Goal: Information Seeking & Learning: Find specific fact

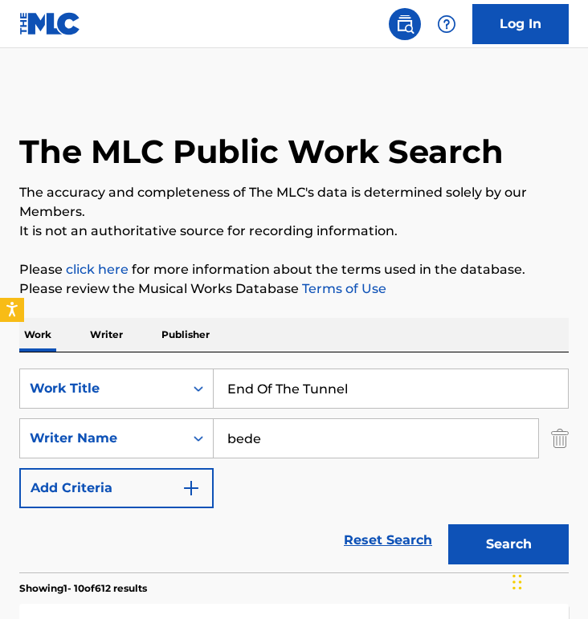
click at [287, 401] on input "End Of The Tunnel" at bounding box center [391, 388] width 354 height 39
paste input "This is The Day"
type input "This is The Day"
click at [287, 429] on input "bede" at bounding box center [376, 438] width 324 height 39
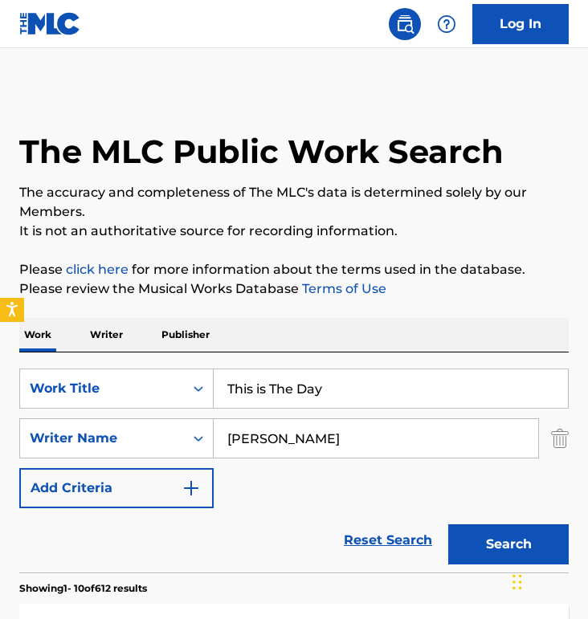
type input "[PERSON_NAME]"
click at [220, 474] on div "SearchWithCriteriae5c9cd8b-96f0-4120-baa7-e7963e53032b Work Title This is The D…" at bounding box center [293, 438] width 549 height 140
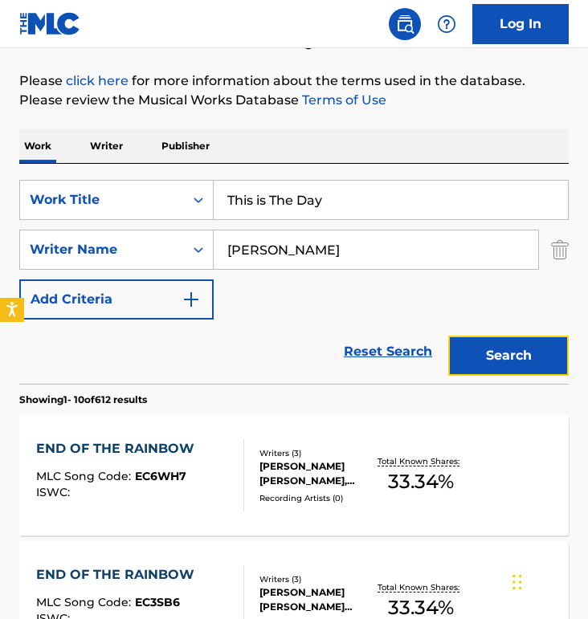
click at [493, 350] on button "Search" at bounding box center [508, 356] width 120 height 40
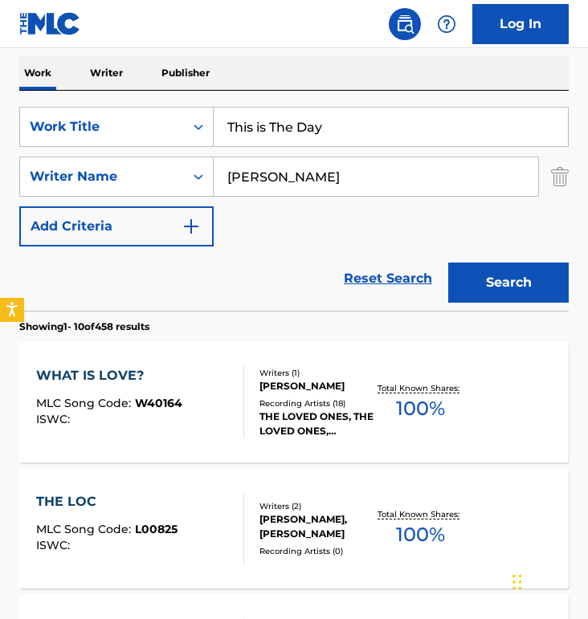
scroll to position [264, 0]
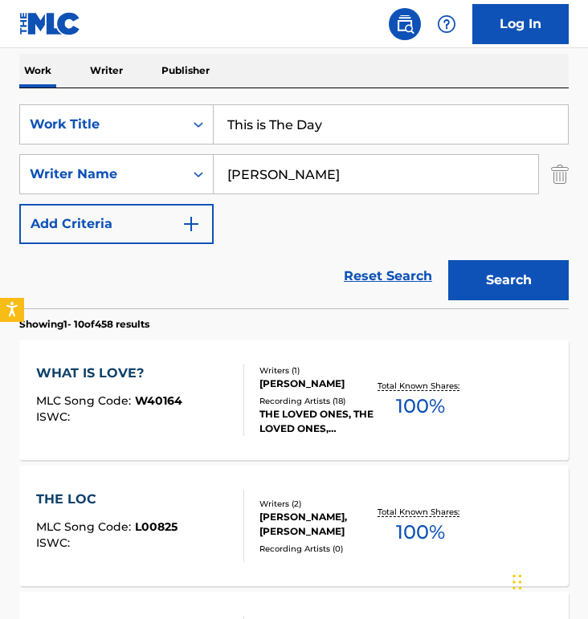
click at [303, 132] on input "This is The Day" at bounding box center [391, 124] width 354 height 39
type input "behold"
click at [448, 260] on button "Search" at bounding box center [508, 280] width 120 height 40
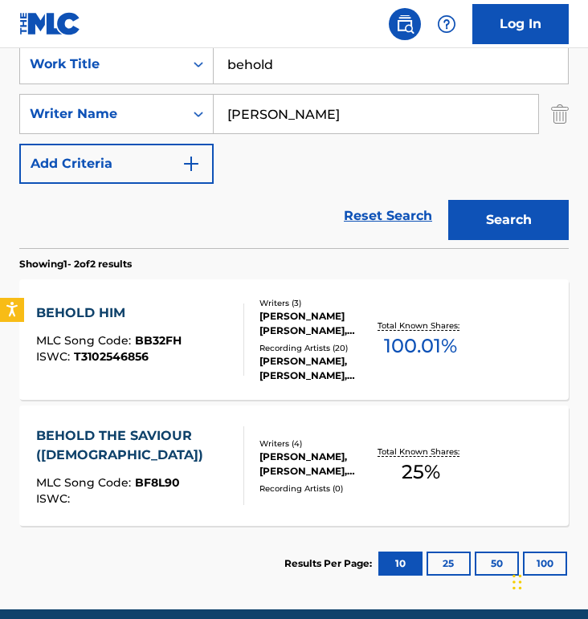
scroll to position [338, 0]
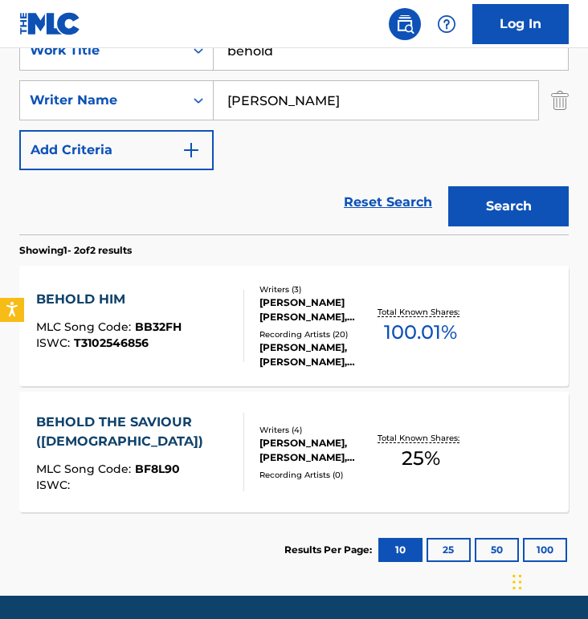
click at [164, 477] on div "MLC Song Code : BF8L90" at bounding box center [133, 471] width 195 height 16
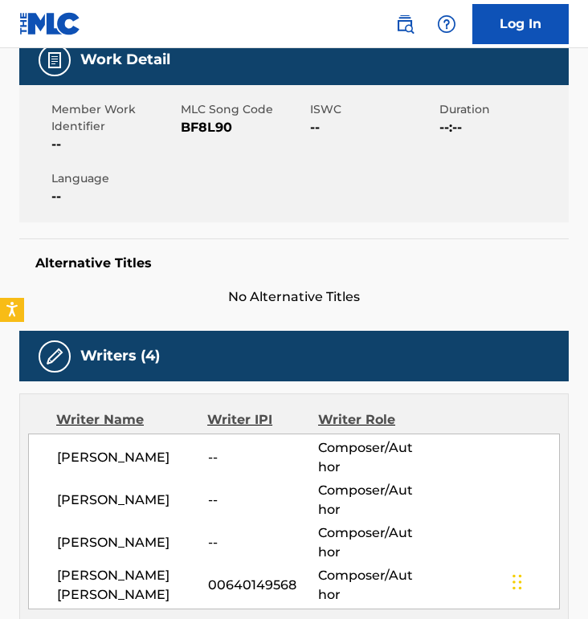
scroll to position [284, 0]
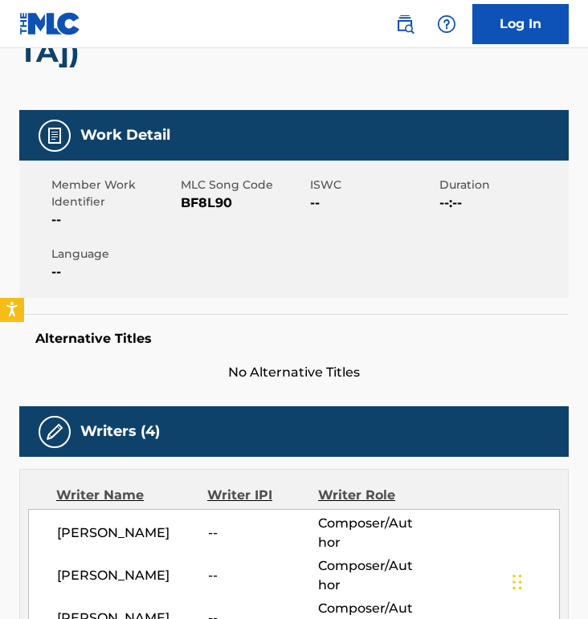
click at [210, 193] on span "BF8L90" at bounding box center [243, 202] width 125 height 19
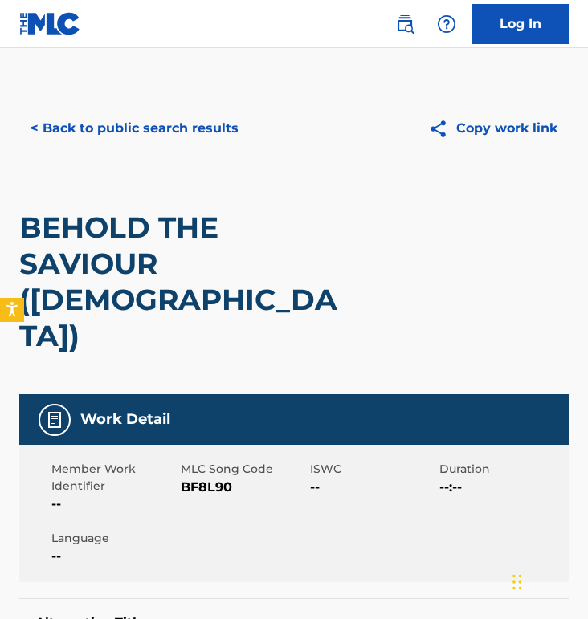
click at [172, 120] on button "< Back to public search results" at bounding box center [134, 128] width 230 height 40
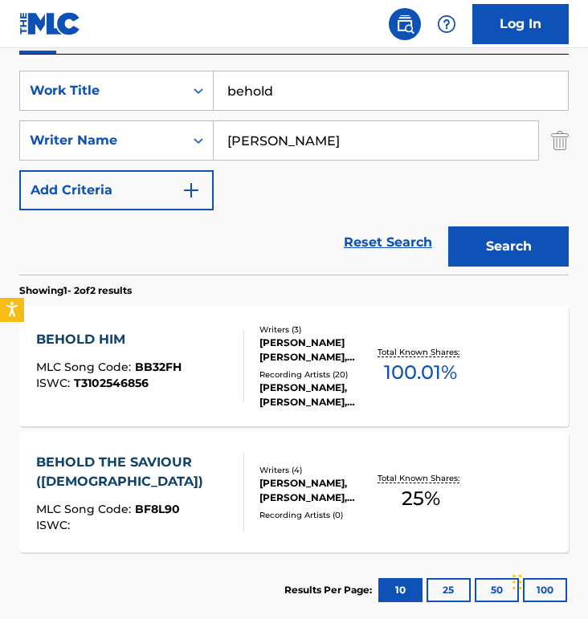
click at [331, 94] on input "behold" at bounding box center [391, 90] width 354 height 39
paste input "Even The Rocks"
type input "Even The Rocks"
click at [448, 226] on button "Search" at bounding box center [508, 246] width 120 height 40
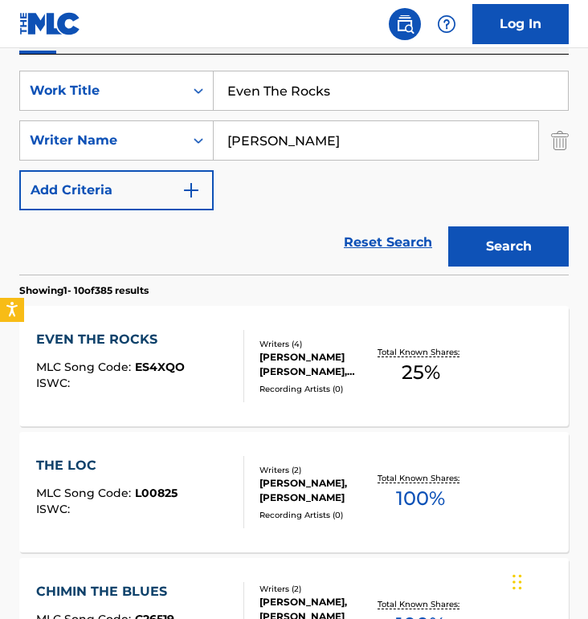
click at [210, 320] on div "EVEN THE ROCKS MLC Song Code : ES4XQO ISWC : Writers ( 4 ) [PERSON_NAME] [PERSO…" at bounding box center [293, 366] width 549 height 120
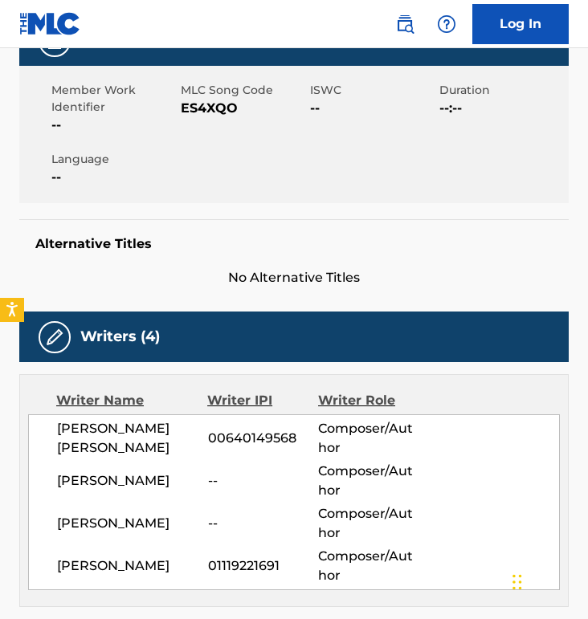
scroll to position [251, 0]
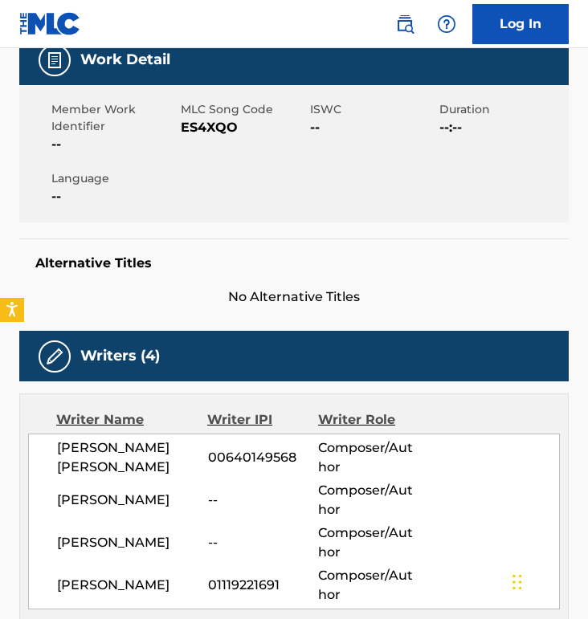
click at [200, 117] on span "MLC Song Code" at bounding box center [243, 109] width 125 height 17
click at [201, 130] on span "ES4XQO" at bounding box center [243, 127] width 125 height 19
copy span "ES4XQO"
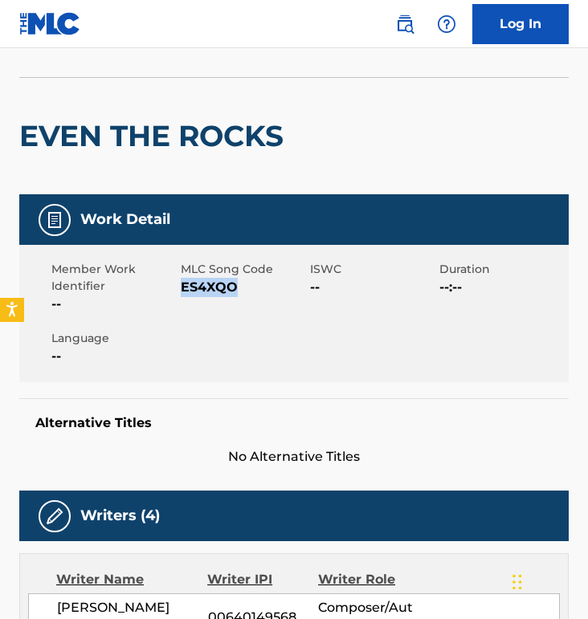
scroll to position [0, 0]
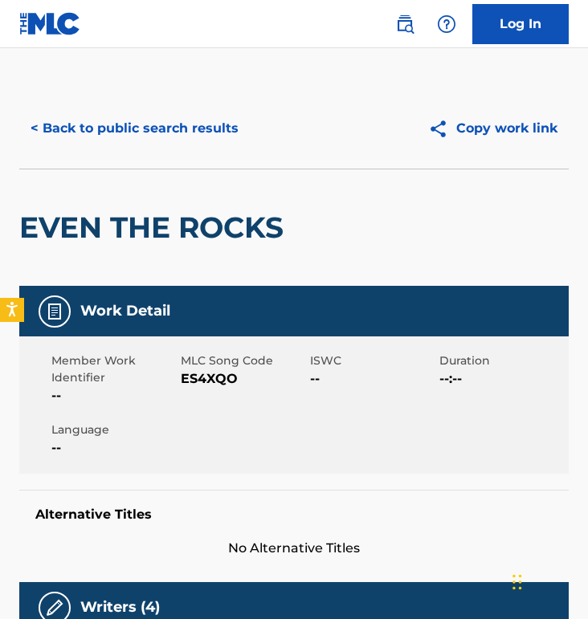
click at [101, 105] on div "< Back to public search results Copy work link" at bounding box center [293, 128] width 549 height 80
click at [104, 120] on button "< Back to public search results" at bounding box center [134, 128] width 230 height 40
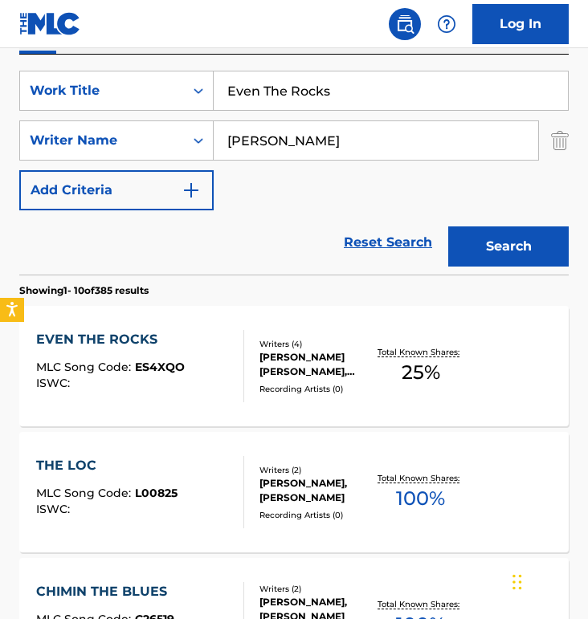
click at [285, 78] on input "Even The Rocks" at bounding box center [391, 90] width 354 height 39
paste input "Blood of the Lamb"
type input "Blood of the Lamb"
click at [448, 226] on button "Search" at bounding box center [508, 246] width 120 height 40
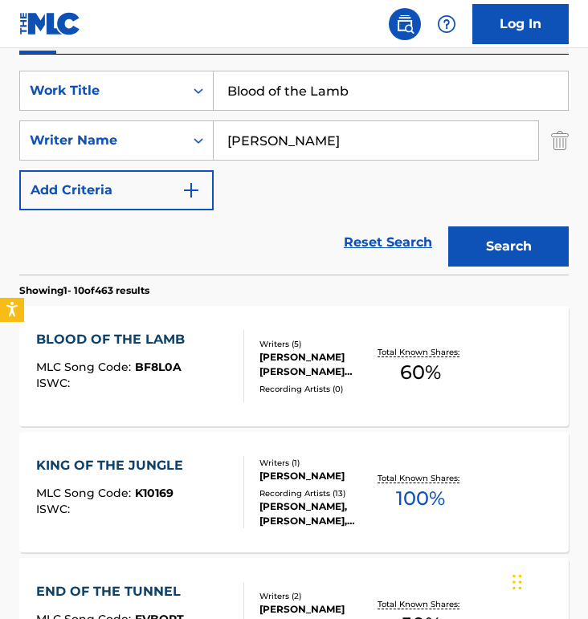
scroll to position [315, 0]
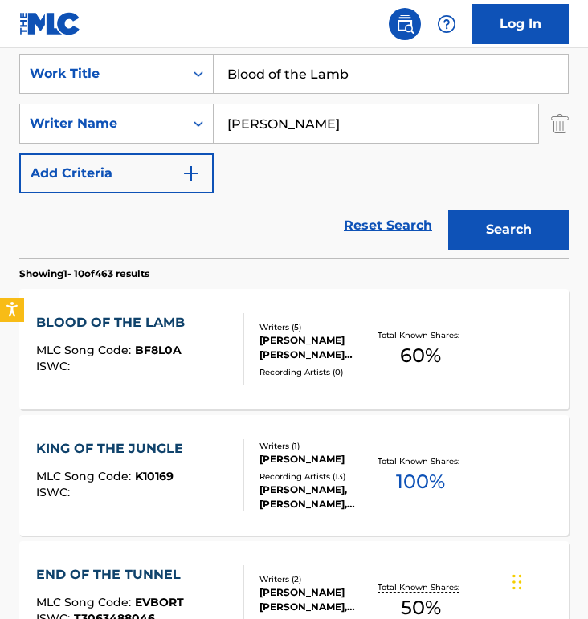
click at [209, 299] on div "BLOOD OF THE LAMB MLC Song Code : BF8L0A ISWC : Writers ( 5 ) [PERSON_NAME] [PE…" at bounding box center [293, 349] width 549 height 120
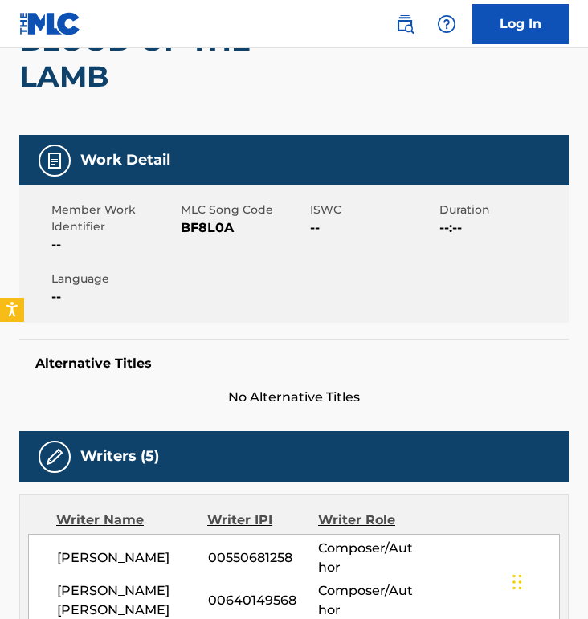
scroll to position [227, 0]
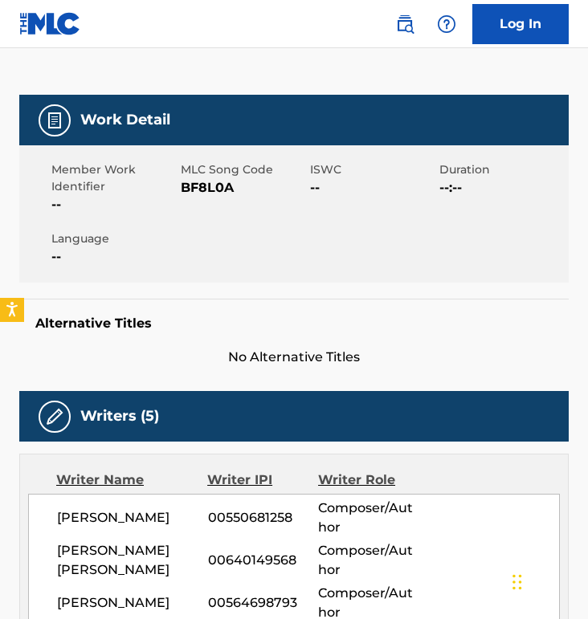
click at [195, 184] on span "BF8L0A" at bounding box center [243, 187] width 125 height 19
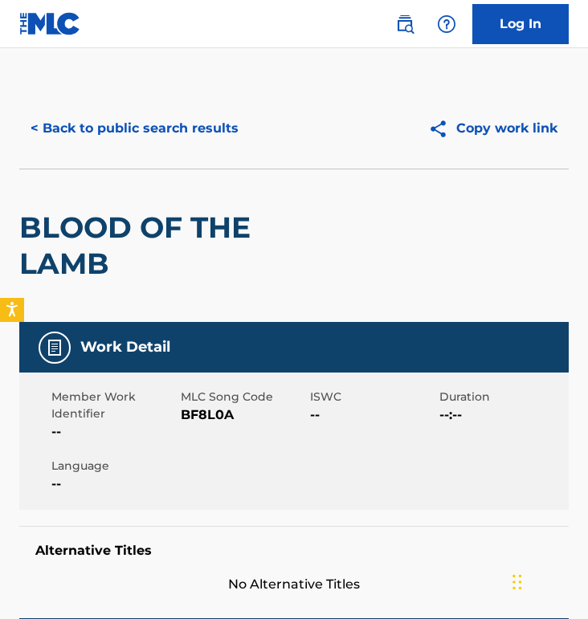
click at [179, 173] on div "BLOOD OF THE LAMB" at bounding box center [293, 245] width 549 height 153
click at [154, 108] on button "< Back to public search results" at bounding box center [134, 128] width 230 height 40
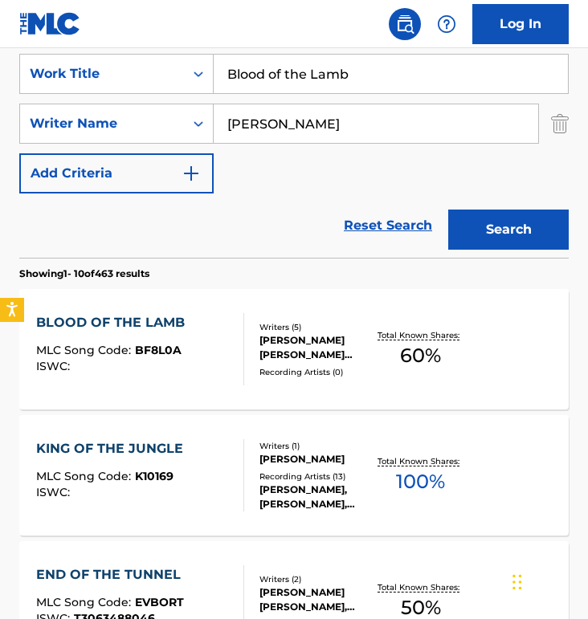
click at [341, 75] on input "Blood of the Lamb" at bounding box center [391, 74] width 354 height 39
paste input "Omnipotent"
type input "Omnipotent"
click at [448, 210] on button "Search" at bounding box center [508, 230] width 120 height 40
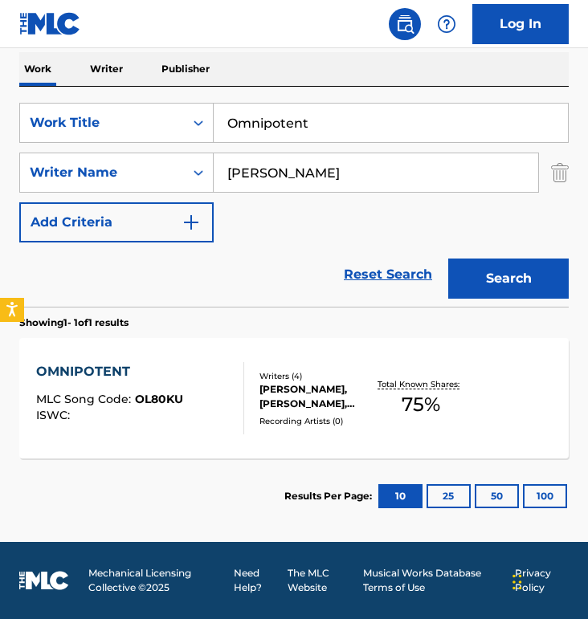
click at [161, 348] on div "OMNIPOTENT MLC Song Code : OL80KU ISWC : Writers ( 4 ) [PERSON_NAME], [PERSON_N…" at bounding box center [293, 398] width 549 height 120
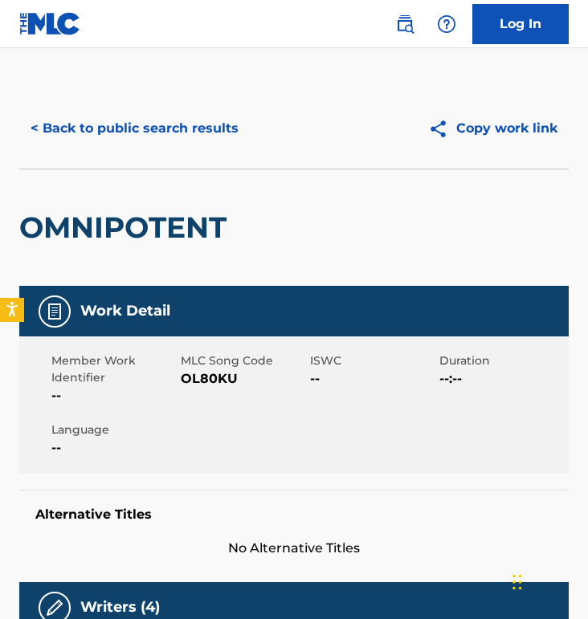
click at [210, 378] on span "OL80KU" at bounding box center [243, 378] width 125 height 19
copy span "OL80KU"
click at [176, 146] on button "< Back to public search results" at bounding box center [134, 128] width 230 height 40
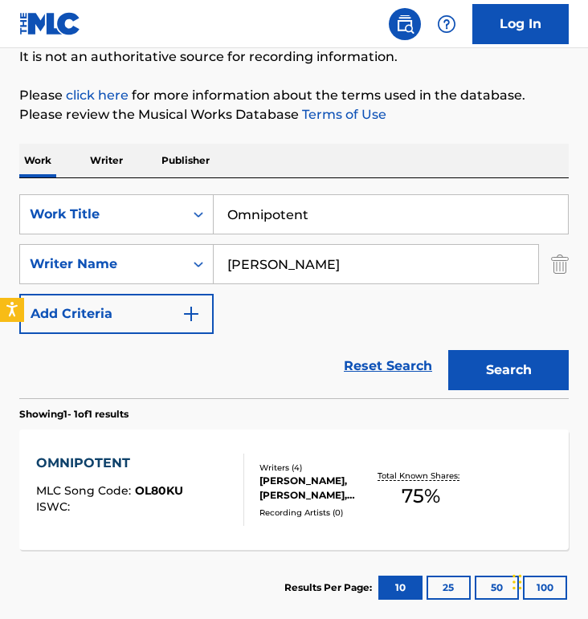
click at [305, 208] on input "Omnipotent" at bounding box center [391, 214] width 354 height 39
paste input "If Not For [DEMOGRAPHIC_DATA]"
click at [448, 350] on button "Search" at bounding box center [508, 370] width 120 height 40
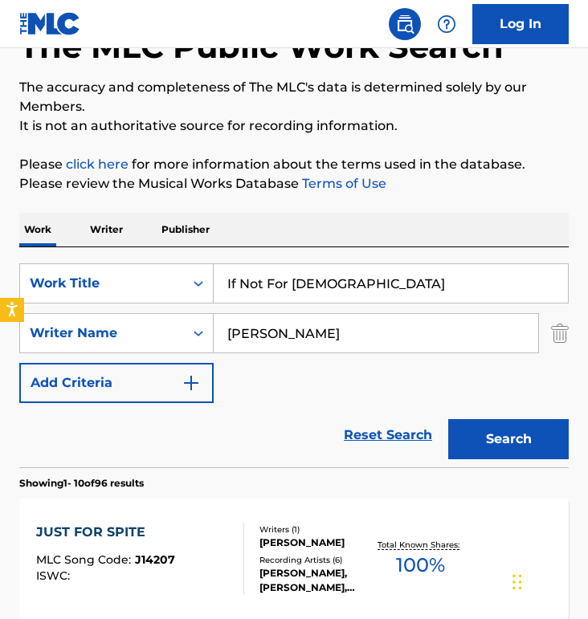
scroll to position [26, 0]
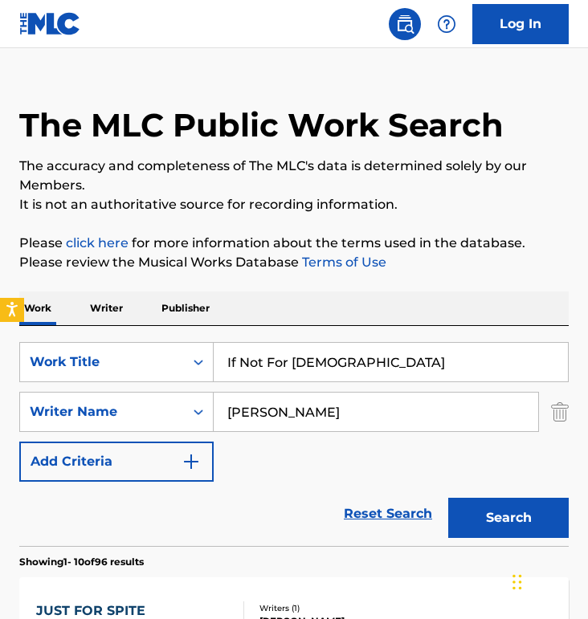
click at [325, 370] on input "If Not For [DEMOGRAPHIC_DATA]" at bounding box center [391, 362] width 354 height 39
paste input "All For Your Name"
type input "All For Your Name"
click at [448, 498] on button "Search" at bounding box center [508, 518] width 120 height 40
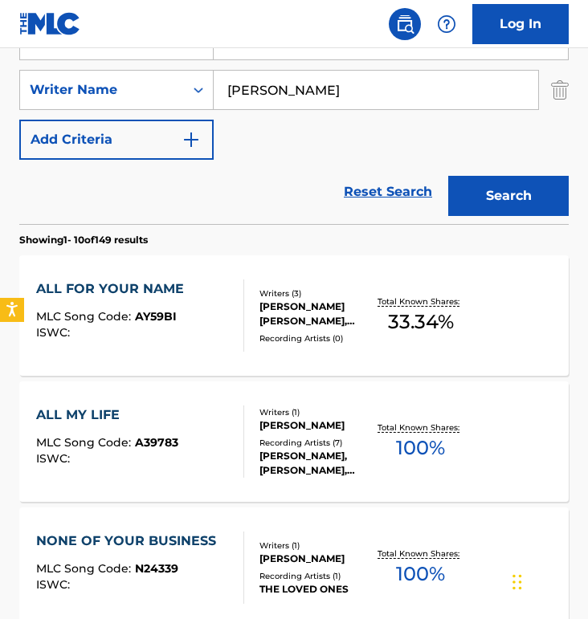
scroll to position [450, 0]
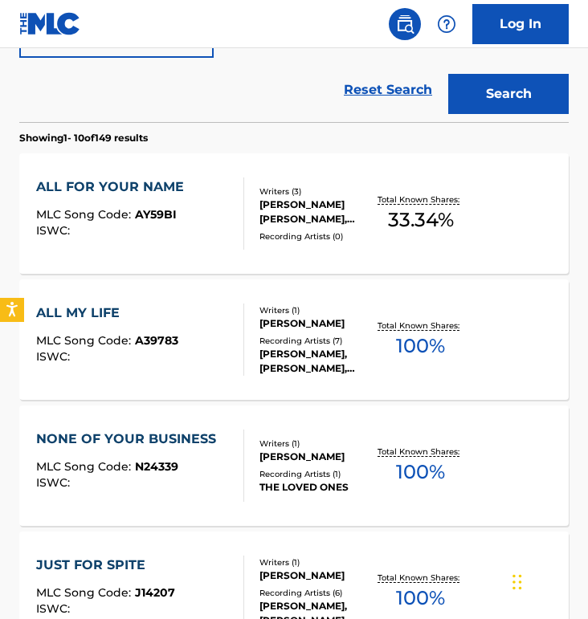
click at [186, 230] on div "ISWC :" at bounding box center [114, 231] width 156 height 12
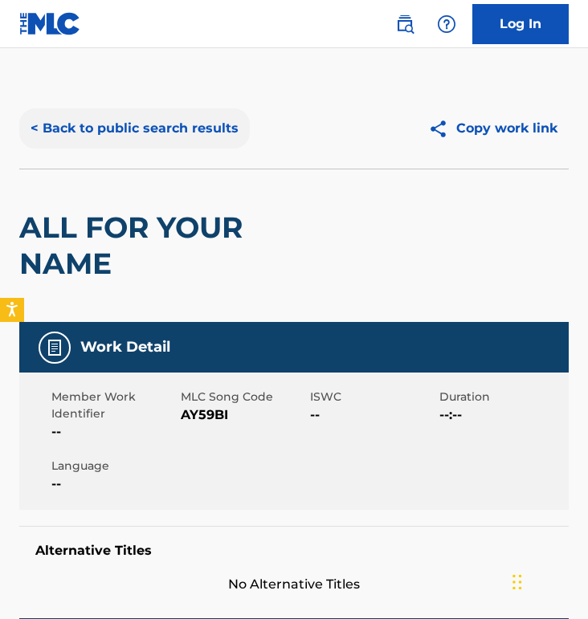
click at [173, 122] on button "< Back to public search results" at bounding box center [134, 128] width 230 height 40
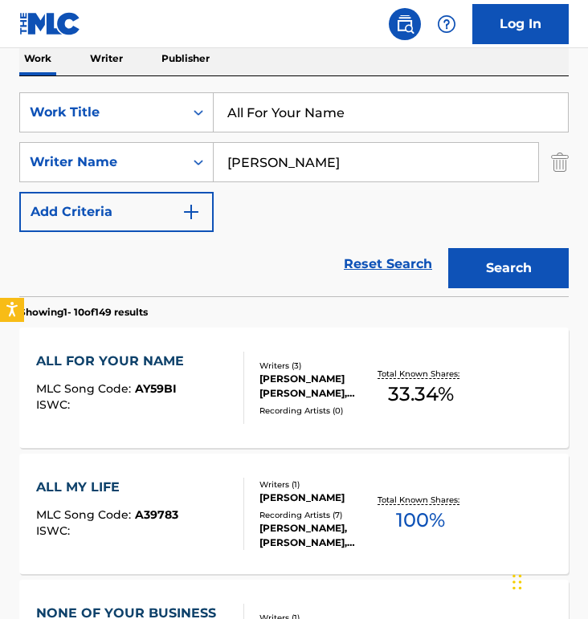
scroll to position [80, 0]
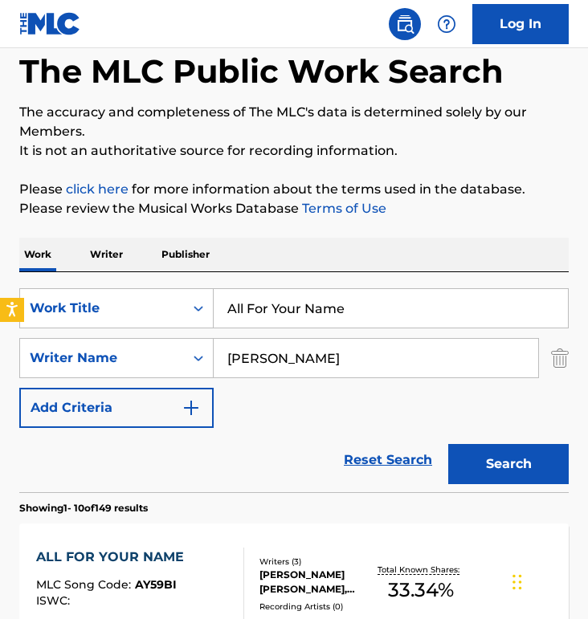
click at [292, 291] on input "All For Your Name" at bounding box center [391, 308] width 354 height 39
paste input "Blood of the Lamb"
type input "Blood of the Lamb"
click at [448, 444] on button "Search" at bounding box center [508, 464] width 120 height 40
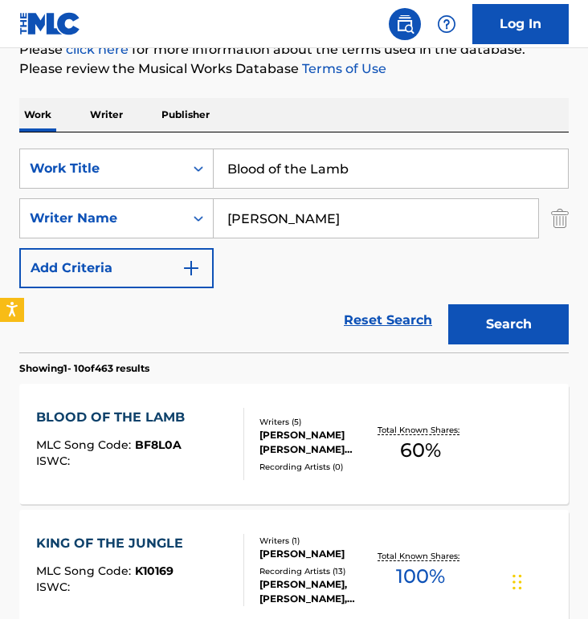
scroll to position [250, 0]
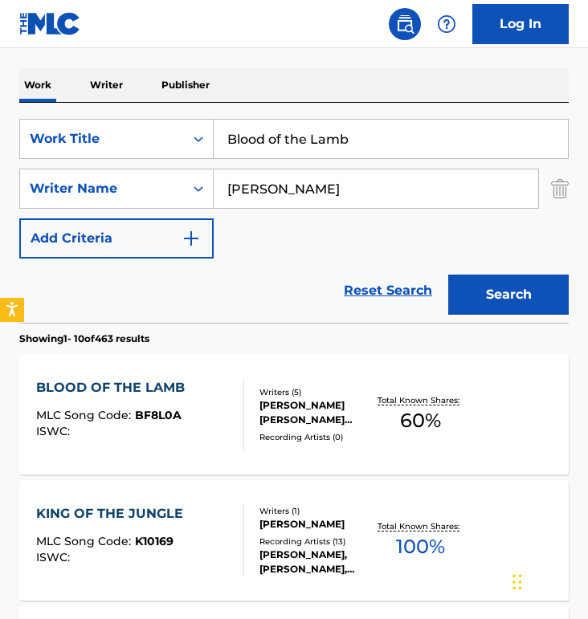
click at [190, 392] on div "BLOOD OF THE LAMB MLC Song Code : BF8L0A ISWC :" at bounding box center [140, 414] width 209 height 72
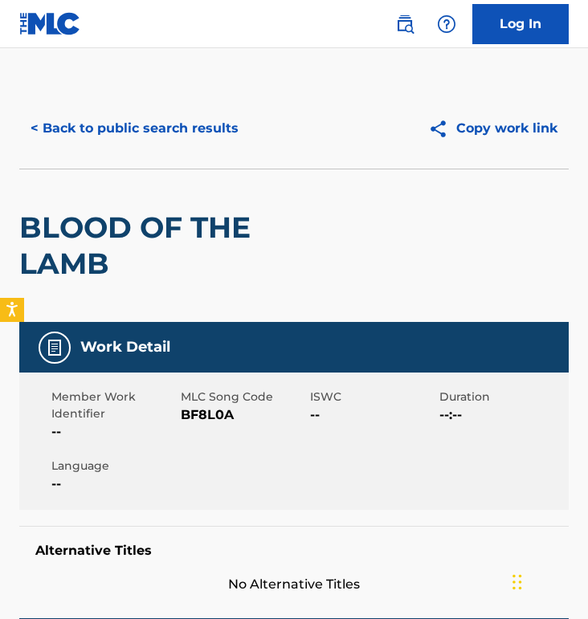
click at [189, 409] on span "BF8L0A" at bounding box center [243, 414] width 125 height 19
copy span "BF8L0A"
click at [193, 128] on button "< Back to public search results" at bounding box center [134, 128] width 230 height 40
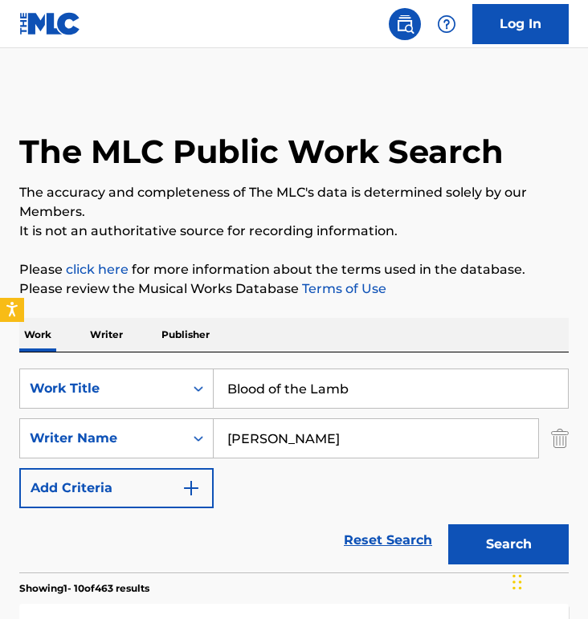
scroll to position [250, 0]
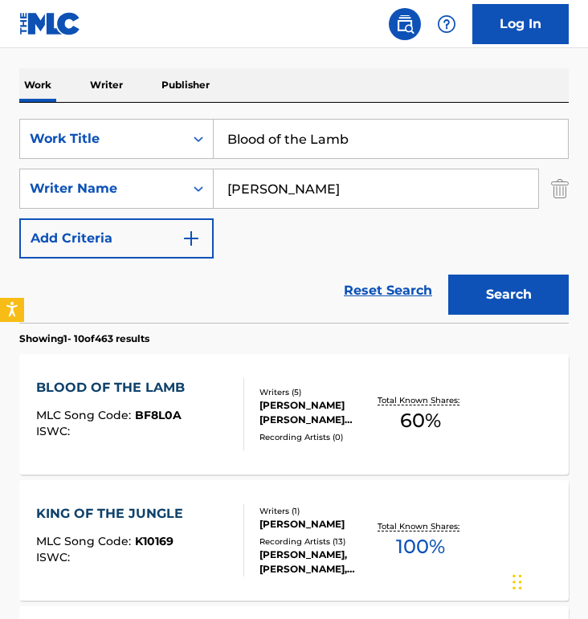
click at [324, 115] on div "SearchWithCriteriae5c9cd8b-96f0-4120-baa7-e7963e53032b Work Title Blood of the …" at bounding box center [293, 213] width 549 height 220
click at [325, 129] on input "Blood of the Lamb" at bounding box center [391, 139] width 354 height 39
paste input "Only A Moment"
type input "Only A Moment"
click at [448, 275] on button "Search" at bounding box center [508, 295] width 120 height 40
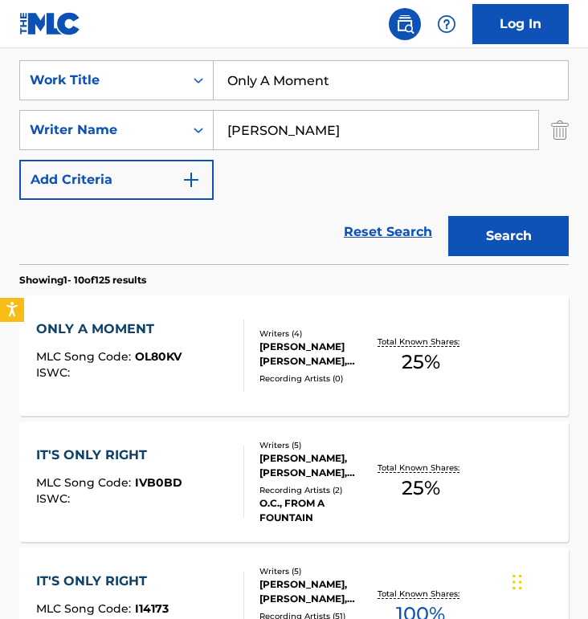
scroll to position [324, 0]
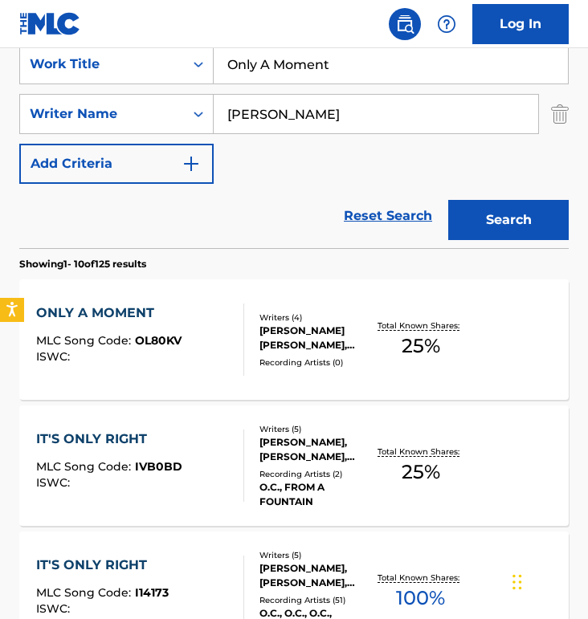
click at [190, 313] on div "ONLY A MOMENT MLC Song Code : OL80KV ISWC :" at bounding box center [140, 339] width 209 height 72
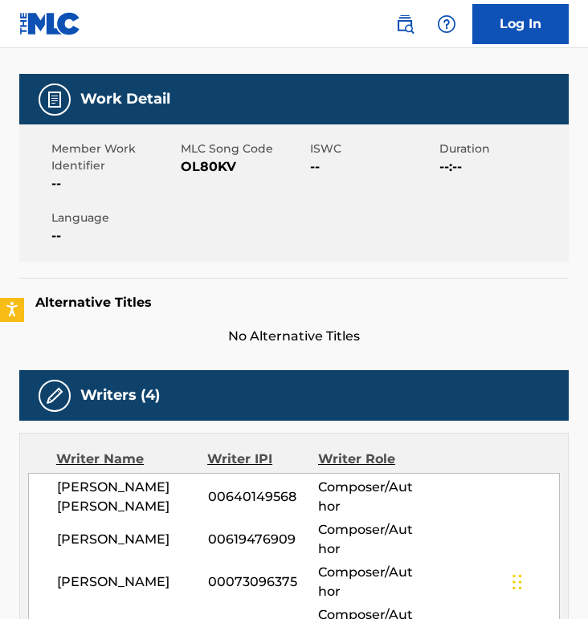
scroll to position [208, 0]
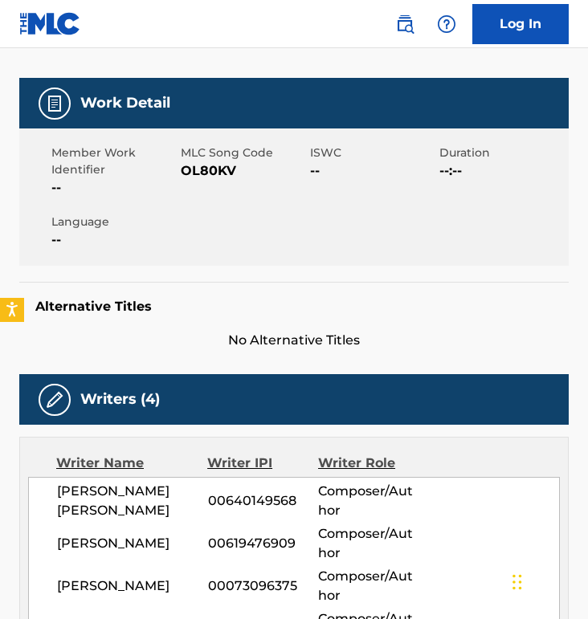
click at [183, 170] on span "OL80KV" at bounding box center [243, 170] width 125 height 19
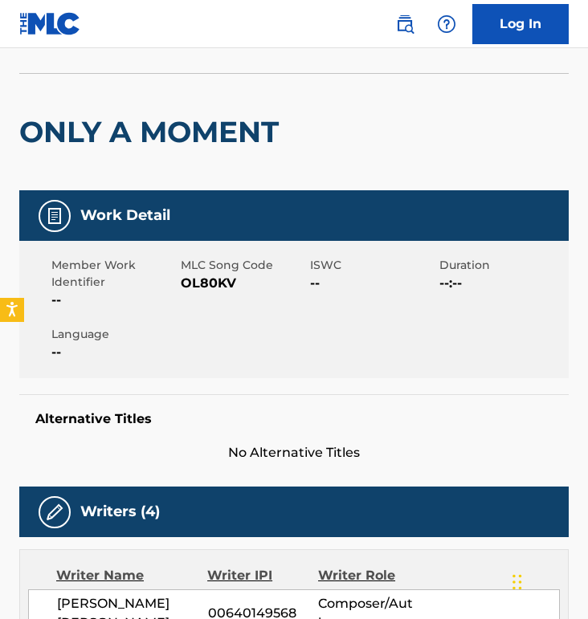
click at [205, 123] on h2 "ONLY A MOMENT" at bounding box center [152, 132] width 267 height 36
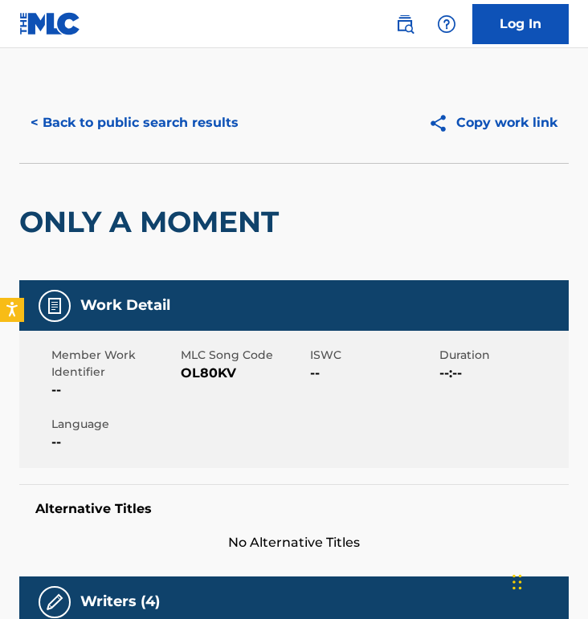
scroll to position [0, 0]
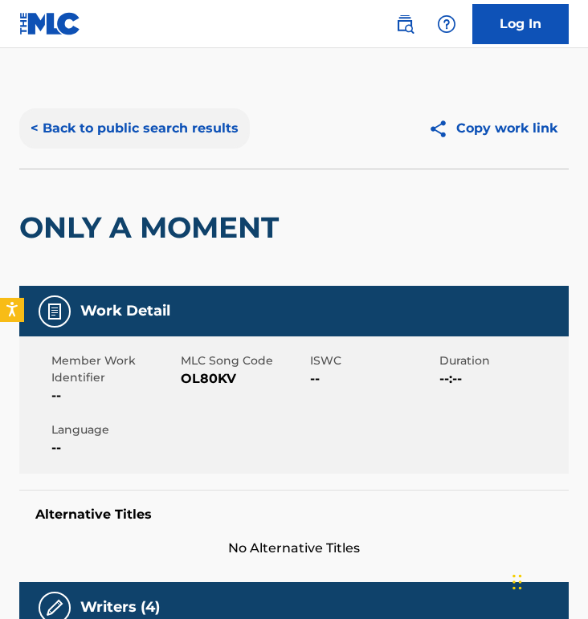
click at [167, 129] on button "< Back to public search results" at bounding box center [134, 128] width 230 height 40
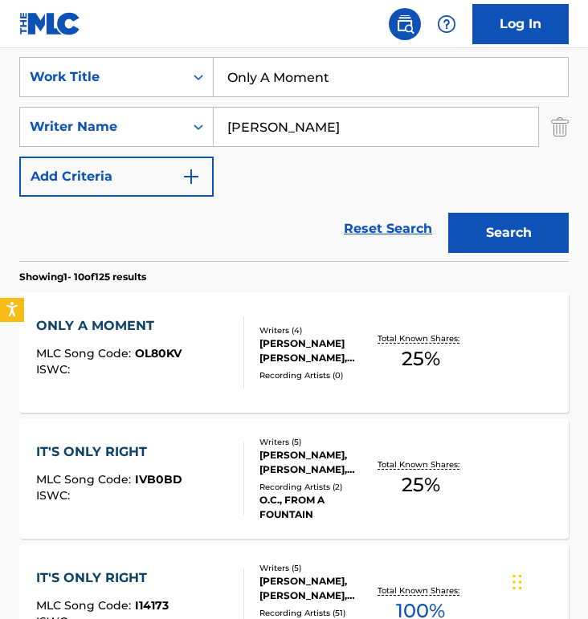
click at [326, 96] on input "Only A Moment" at bounding box center [391, 77] width 354 height 39
paste input "Great Is The Lord"
type input "Great Is The Lord"
click at [448, 213] on button "Search" at bounding box center [508, 233] width 120 height 40
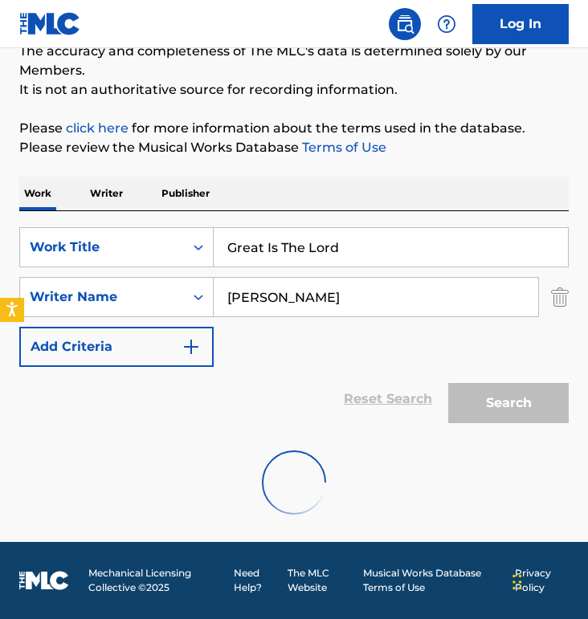
scroll to position [311, 0]
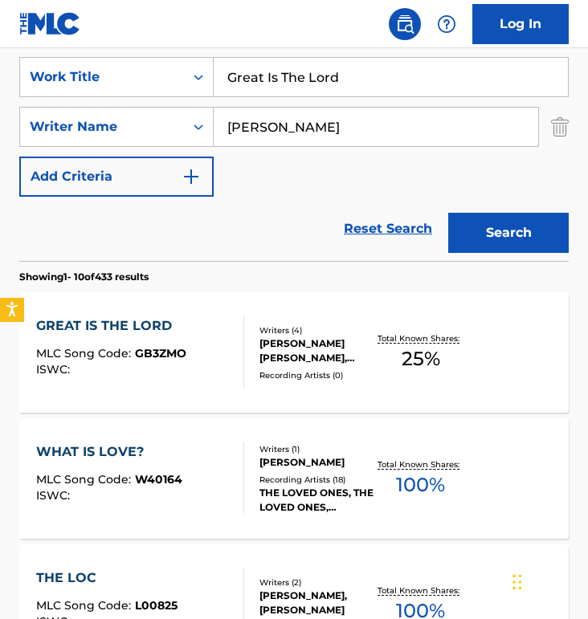
click at [212, 328] on div "GREAT IS THE LORD MLC Song Code : GB3ZMO ISWC :" at bounding box center [140, 352] width 209 height 72
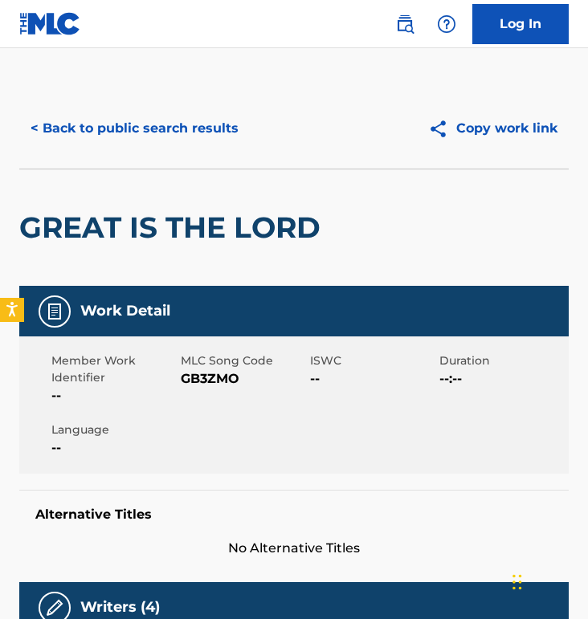
click at [196, 376] on span "GB3ZMO" at bounding box center [243, 378] width 125 height 19
click at [161, 129] on button "< Back to public search results" at bounding box center [134, 128] width 230 height 40
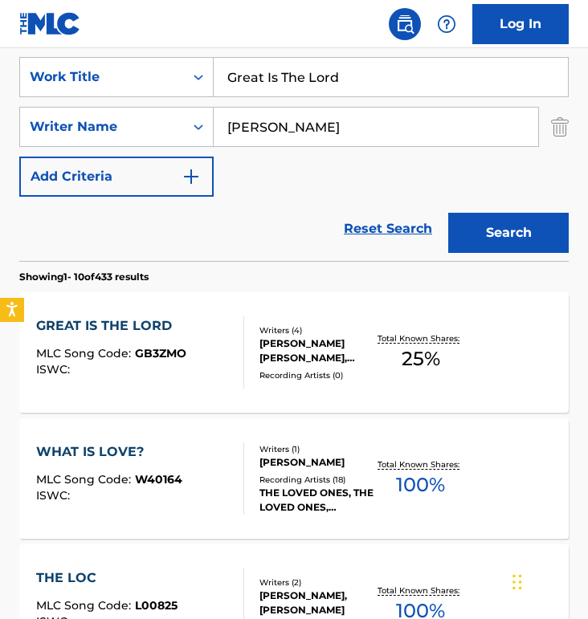
click at [315, 98] on div "SearchWithCriteriae5c9cd8b-96f0-4120-baa7-e7963e53032b Work Title Great Is The …" at bounding box center [293, 127] width 549 height 140
click at [320, 56] on div "SearchWithCriteriae5c9cd8b-96f0-4120-baa7-e7963e53032b Work Title Great Is The …" at bounding box center [293, 151] width 549 height 220
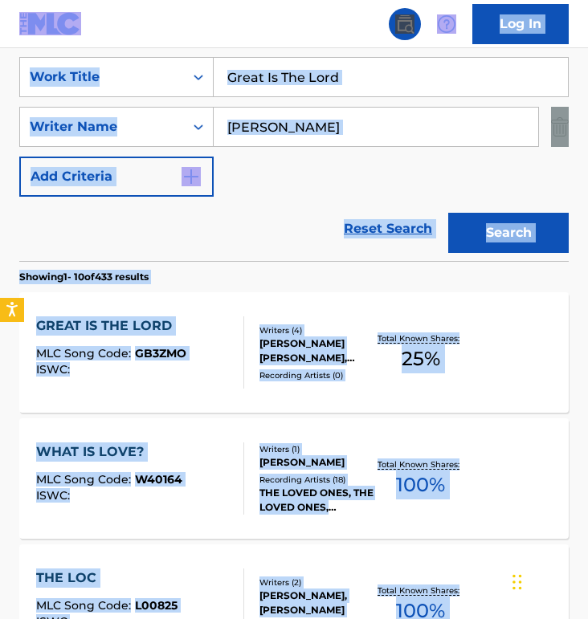
click at [320, 64] on input "Great Is The Lord" at bounding box center [391, 77] width 354 height 39
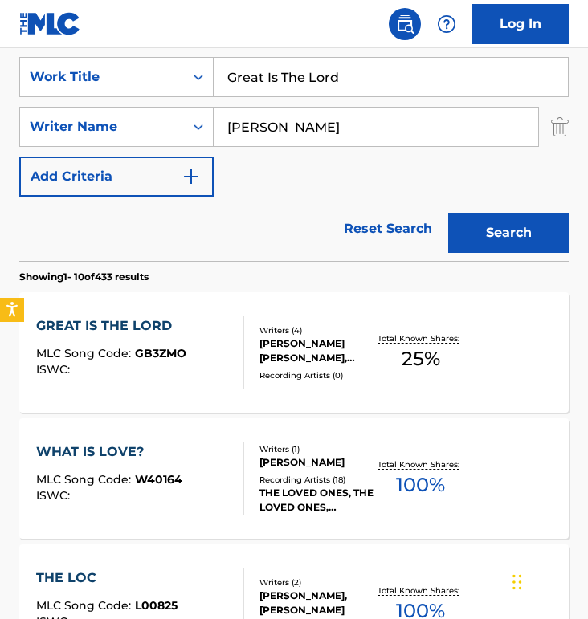
paste input "And Glorious"
type input "Great And Glorious"
click at [448, 213] on button "Search" at bounding box center [508, 233] width 120 height 40
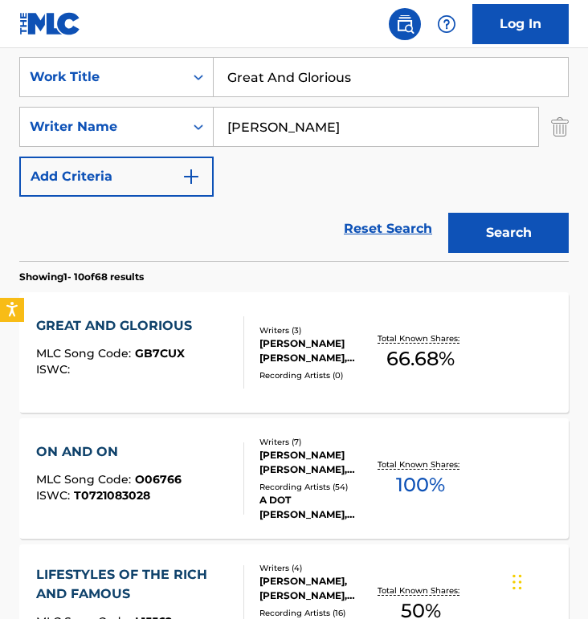
click at [202, 305] on div "GREAT AND GLORIOUS MLC Song Code : GB7CUX ISWC : Writers ( 3 ) [PERSON_NAME] [P…" at bounding box center [293, 352] width 549 height 120
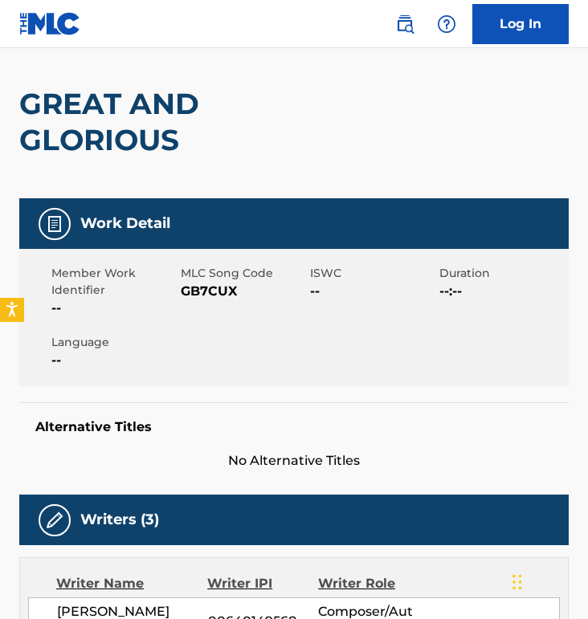
scroll to position [163, 0]
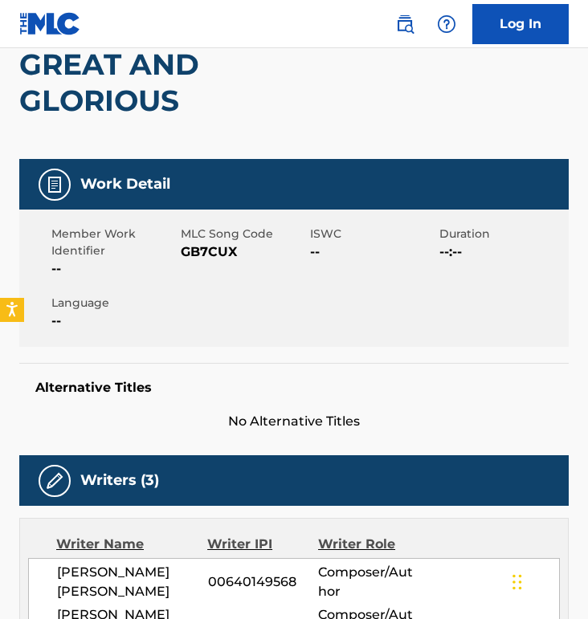
click at [214, 254] on span "GB7CUX" at bounding box center [243, 251] width 125 height 19
copy span "GB7CUX"
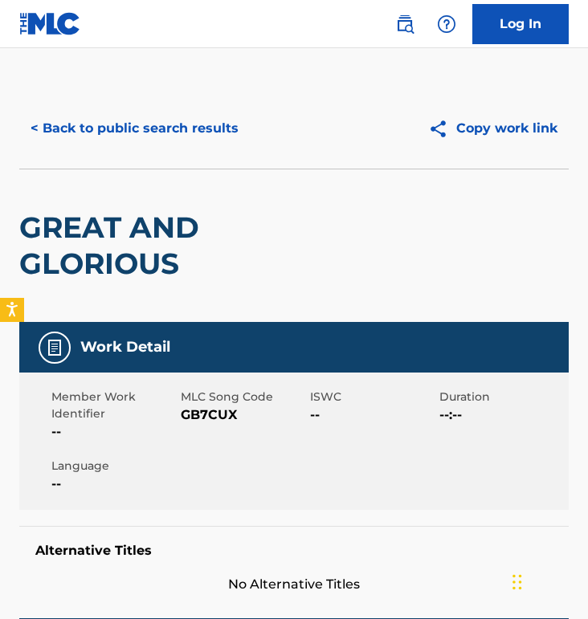
click at [93, 100] on div "< Back to public search results Copy work link" at bounding box center [293, 128] width 549 height 80
click at [130, 128] on button "< Back to public search results" at bounding box center [134, 128] width 230 height 40
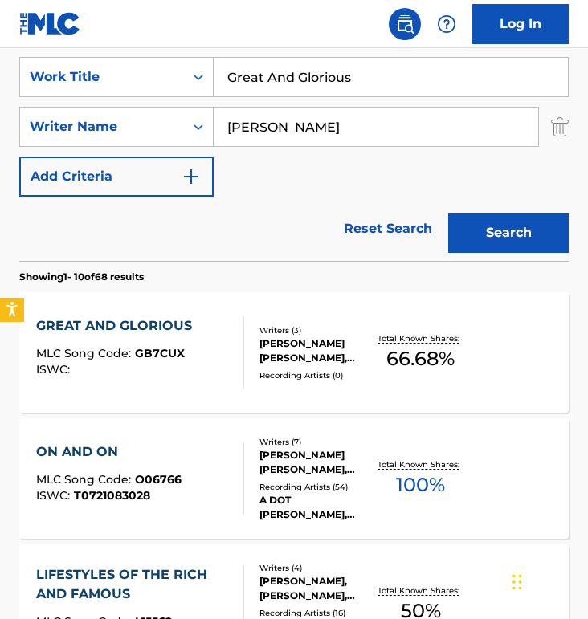
click at [294, 77] on input "Great And Glorious" at bounding box center [391, 77] width 354 height 39
paste input "Yes Lord"
click at [448, 213] on button "Search" at bounding box center [508, 233] width 120 height 40
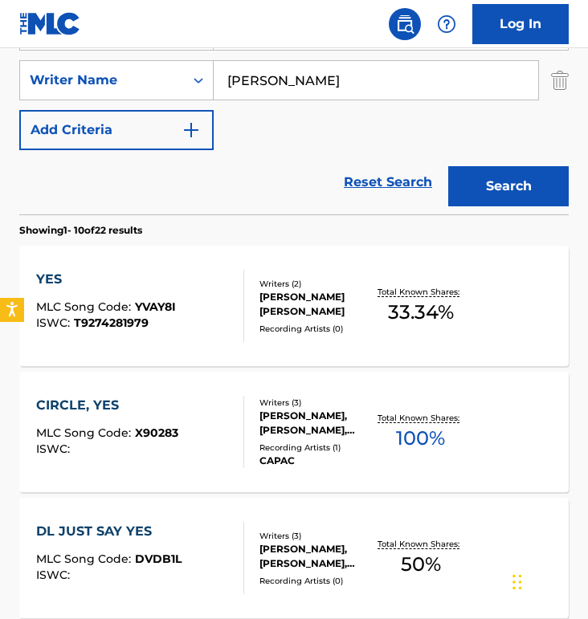
scroll to position [335, 0]
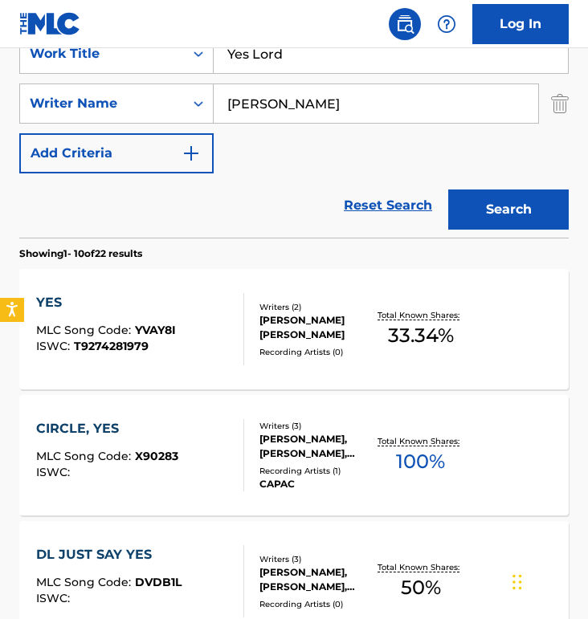
click at [271, 63] on input "Yes Lord" at bounding box center [391, 54] width 354 height 39
paste input "Sometimes"
type input "Sometimes"
click at [448, 189] on button "Search" at bounding box center [508, 209] width 120 height 40
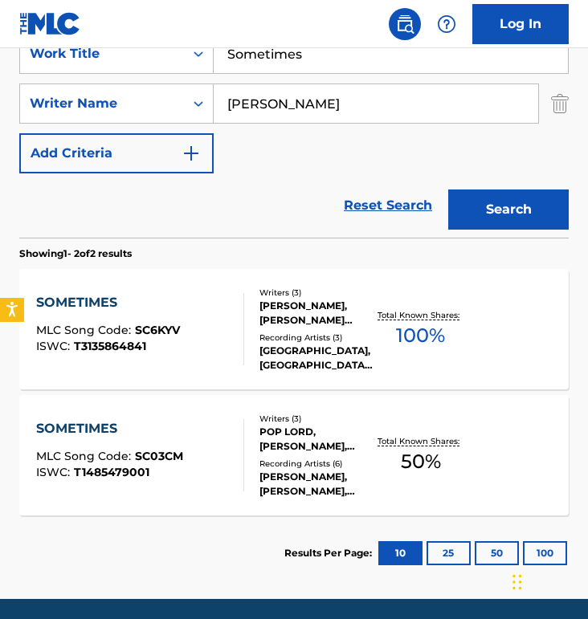
click at [205, 312] on div "SOMETIMES MLC Song Code : SC6KYV ISWC : T3135864841" at bounding box center [140, 329] width 209 height 72
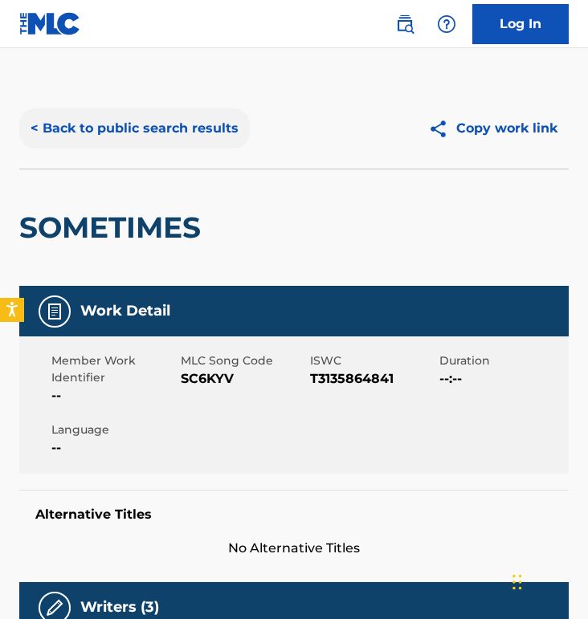
click at [209, 126] on button "< Back to public search results" at bounding box center [134, 128] width 230 height 40
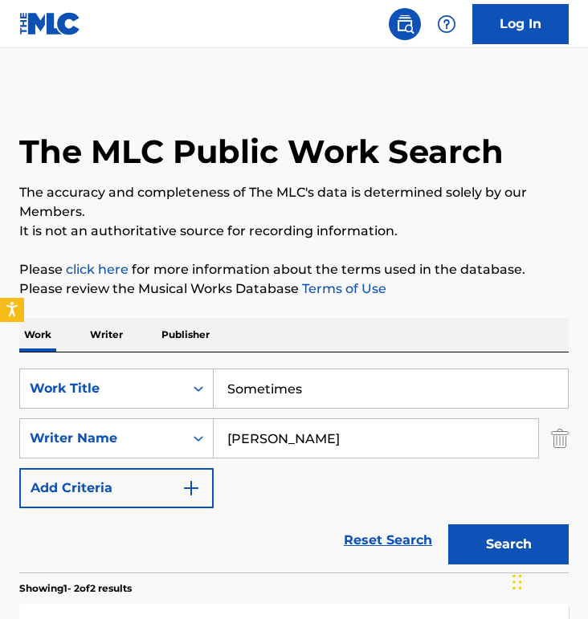
scroll to position [295, 0]
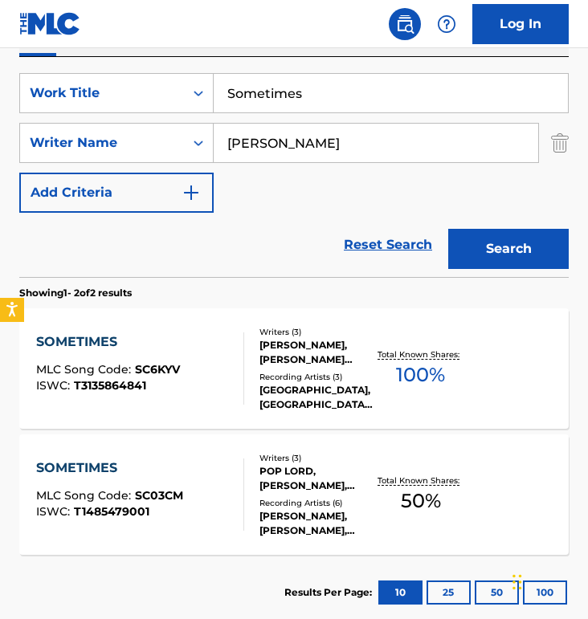
click at [302, 87] on input "Sometimes" at bounding box center [391, 93] width 354 height 39
paste input "[DEMOGRAPHIC_DATA] Of The Covenant"
type input "[DEMOGRAPHIC_DATA] Of The Covenant"
click at [448, 229] on button "Search" at bounding box center [508, 249] width 120 height 40
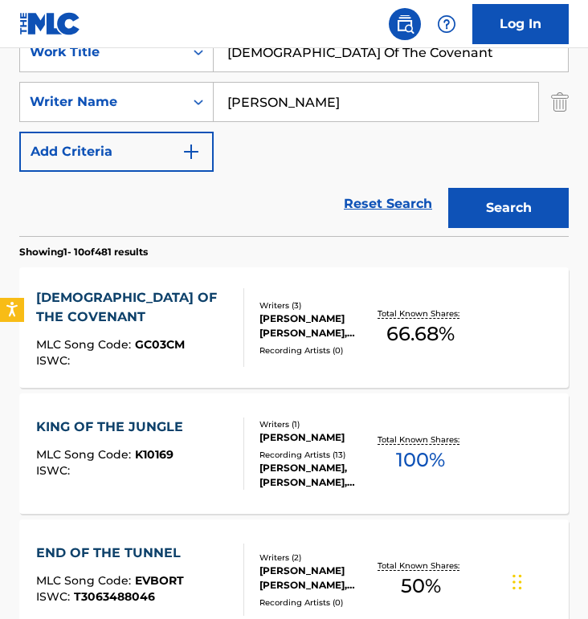
scroll to position [347, 0]
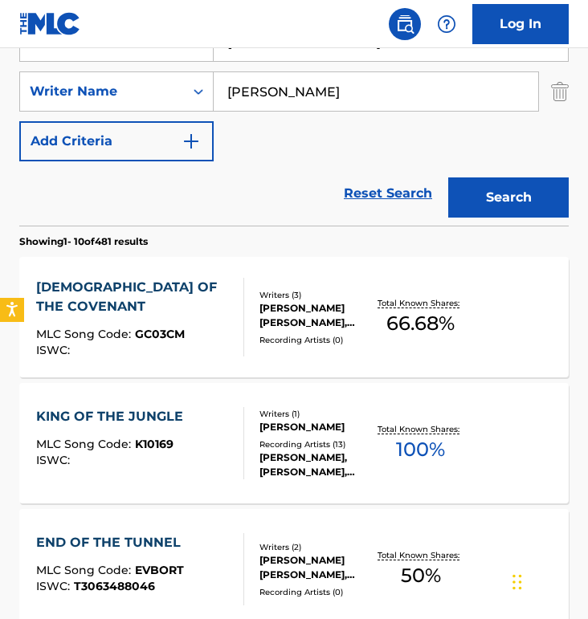
click at [204, 307] on div "[DEMOGRAPHIC_DATA] OF THE COVENANT MLC Song Code : GC03CM ISWC :" at bounding box center [133, 317] width 195 height 79
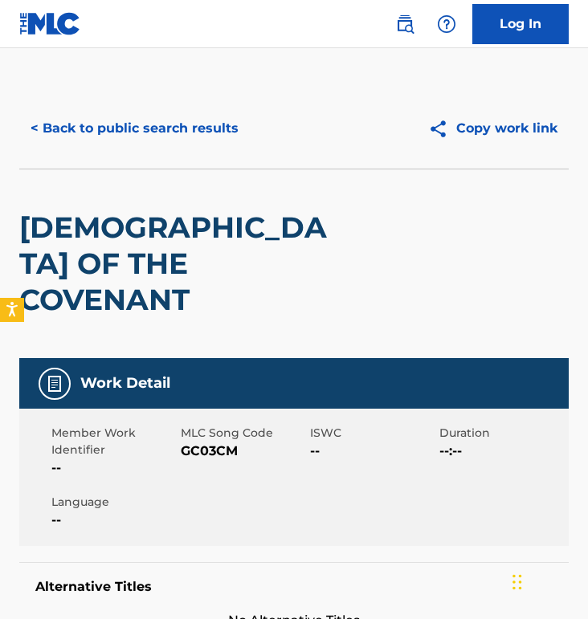
click at [207, 442] on span "GC03CM" at bounding box center [243, 451] width 125 height 19
click at [272, 295] on div "[DEMOGRAPHIC_DATA] OF THE COVENANT" at bounding box center [183, 263] width 329 height 189
click at [279, 290] on div "[DEMOGRAPHIC_DATA] OF THE COVENANT" at bounding box center [183, 263] width 329 height 189
click at [153, 194] on div "[DEMOGRAPHIC_DATA] OF THE COVENANT" at bounding box center [183, 263] width 329 height 189
